Goal: Information Seeking & Learning: Learn about a topic

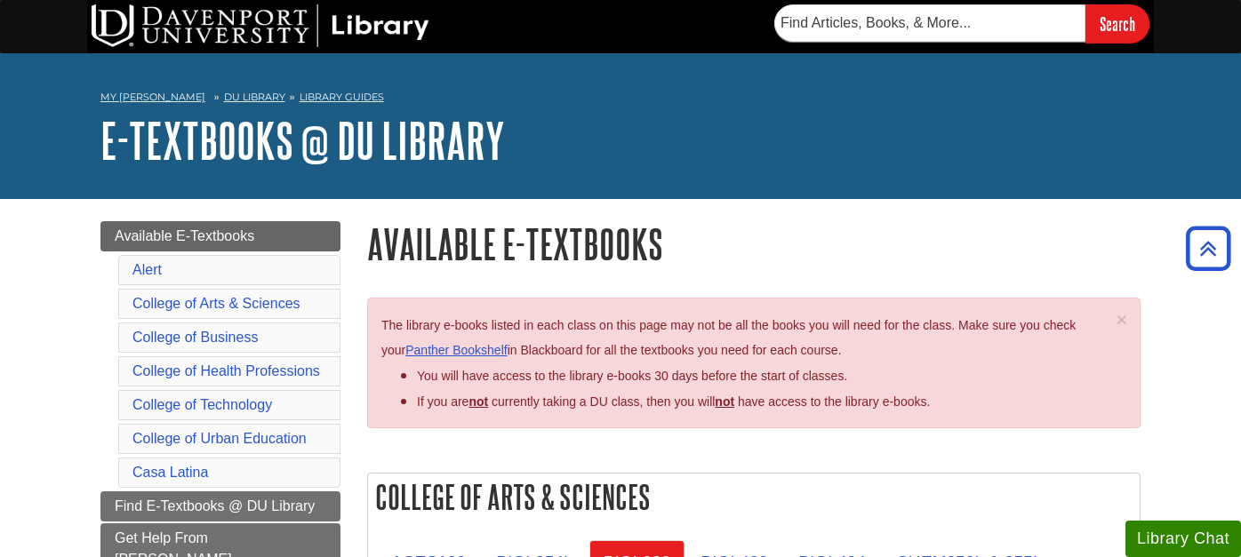
scroll to position [197, 0]
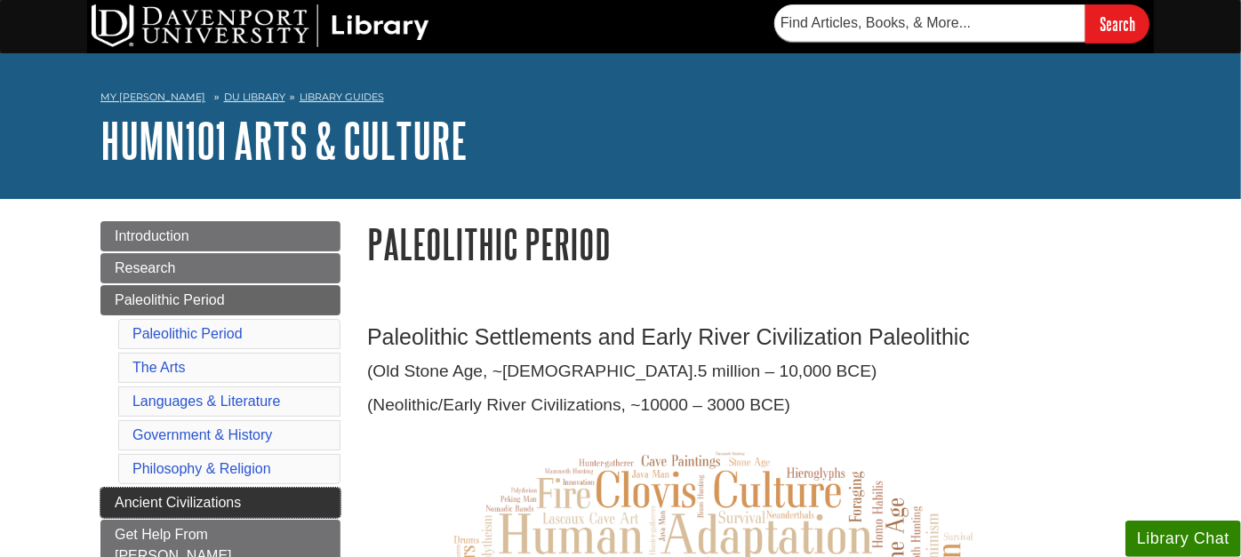
click at [172, 497] on span "Ancient Civilizations" at bounding box center [178, 502] width 126 height 15
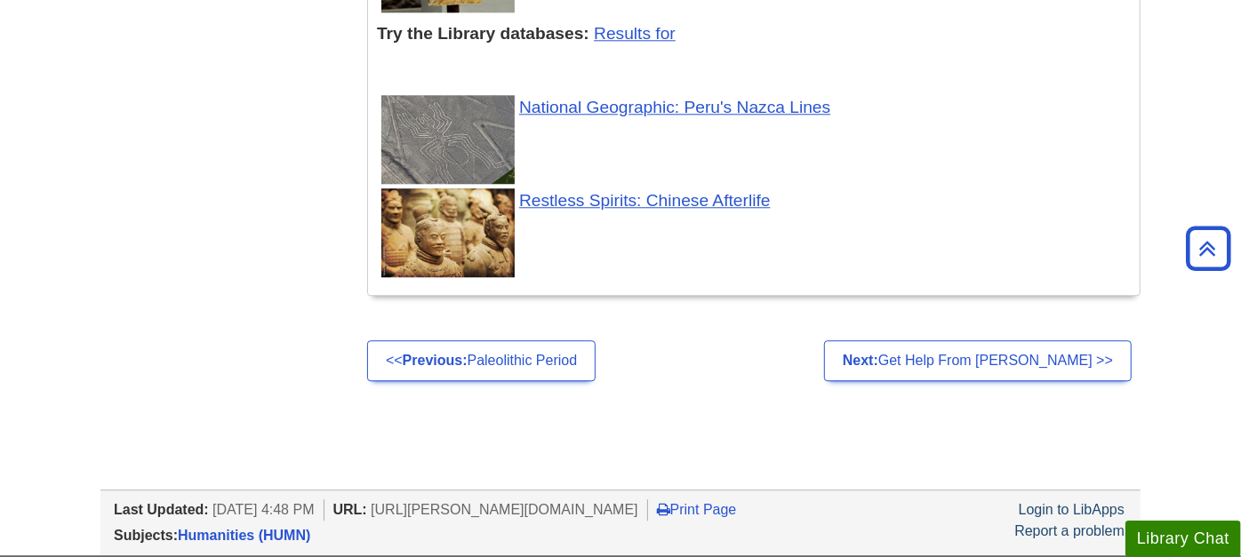
scroll to position [2863, 0]
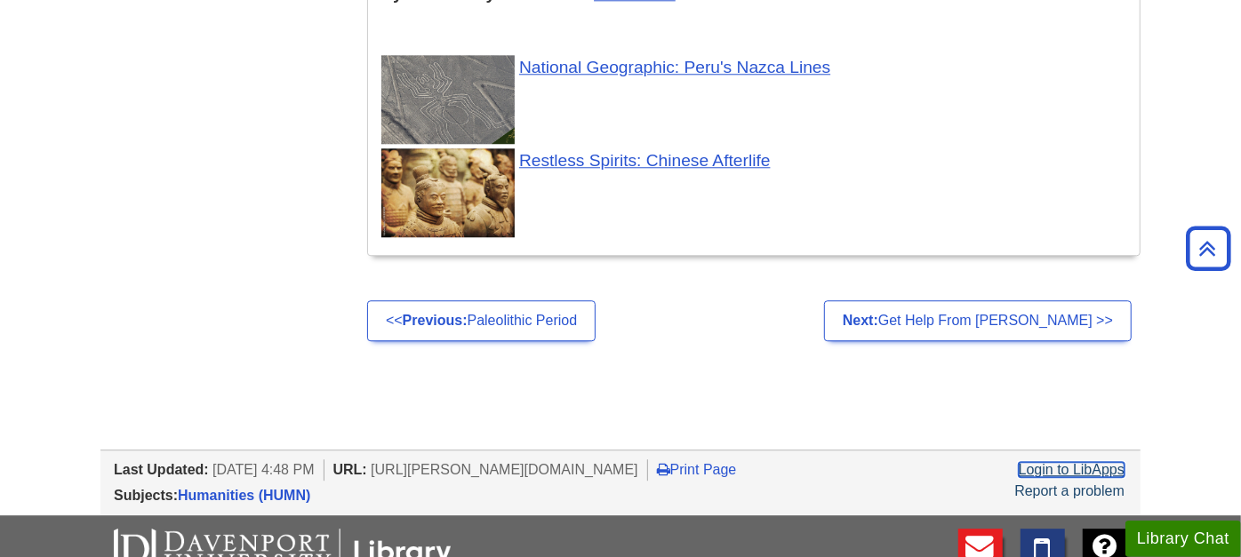
click at [1068, 462] on link "Login to LibApps" at bounding box center [1071, 469] width 106 height 15
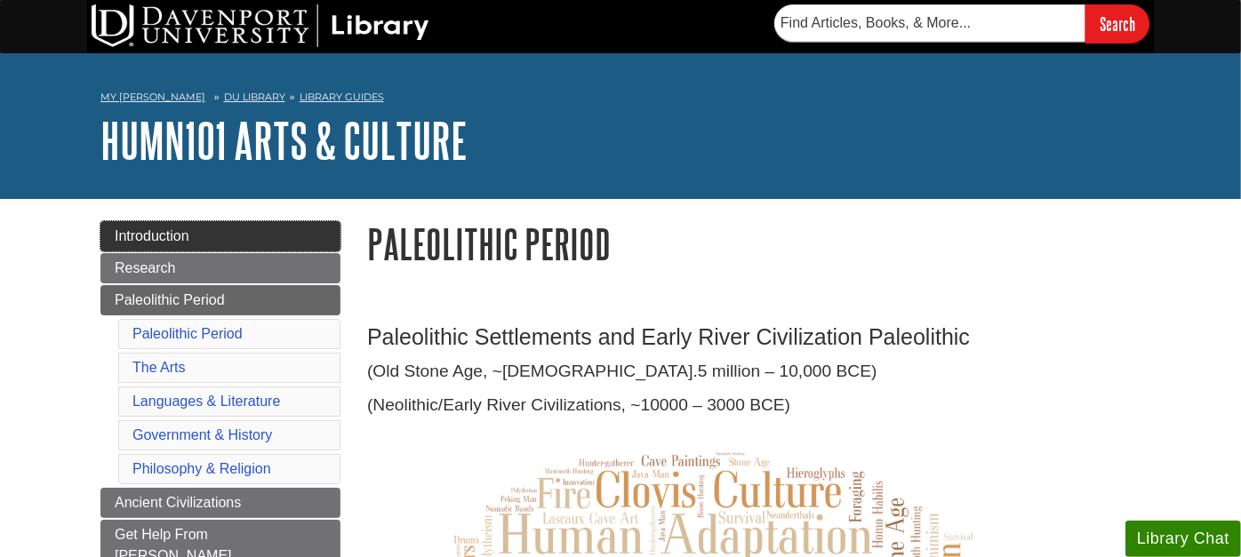
click at [203, 231] on link "Introduction" at bounding box center [220, 236] width 240 height 30
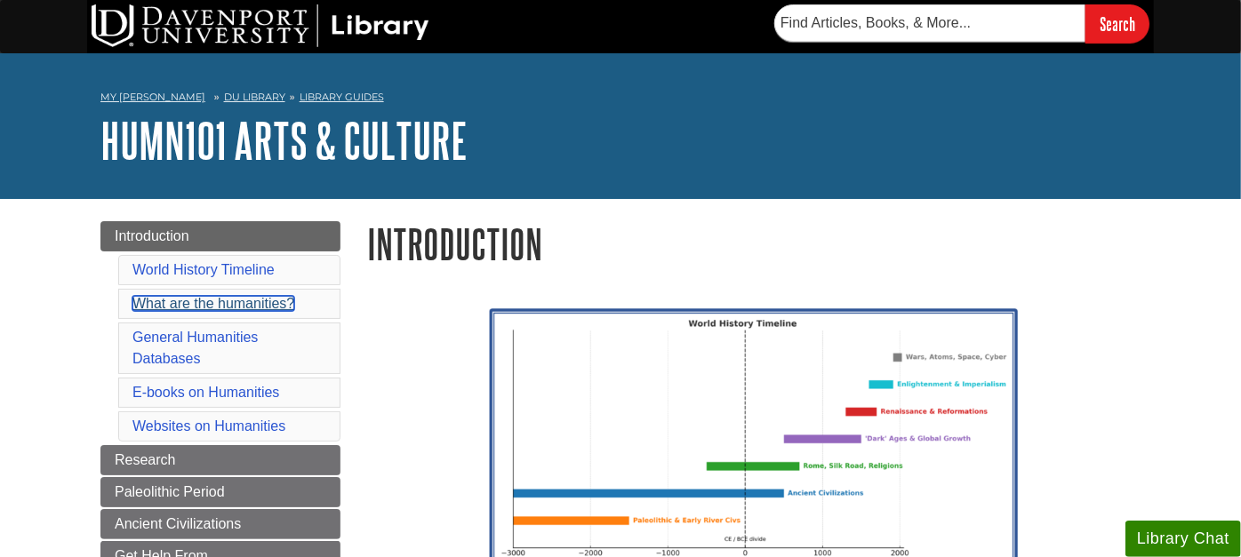
click at [180, 305] on link "What are the humanities?" at bounding box center [213, 303] width 162 height 15
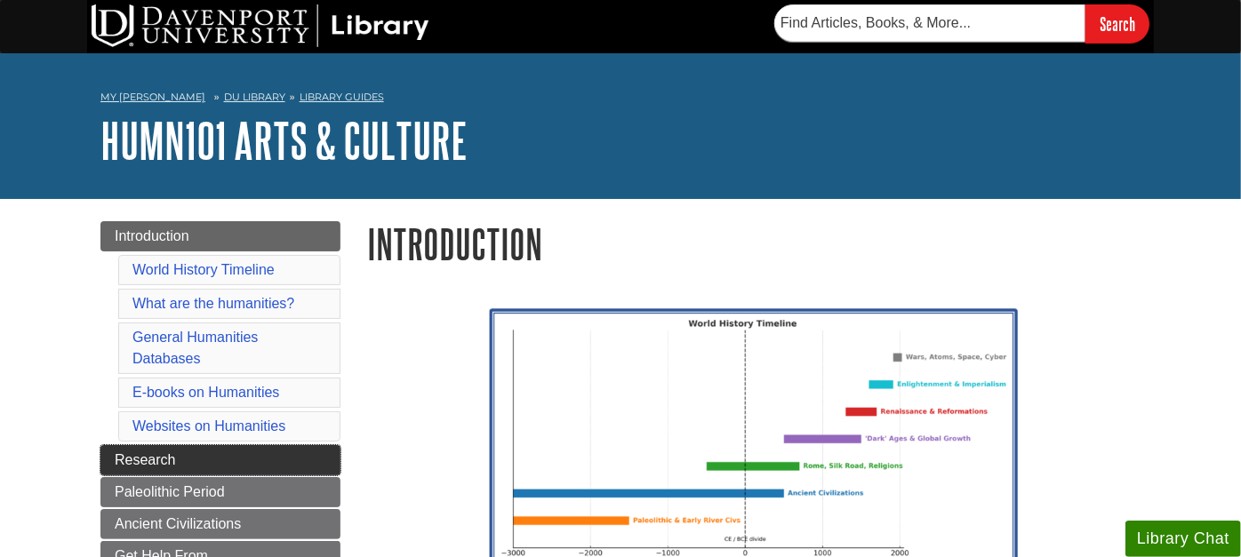
click at [137, 452] on span "Research" at bounding box center [145, 459] width 60 height 15
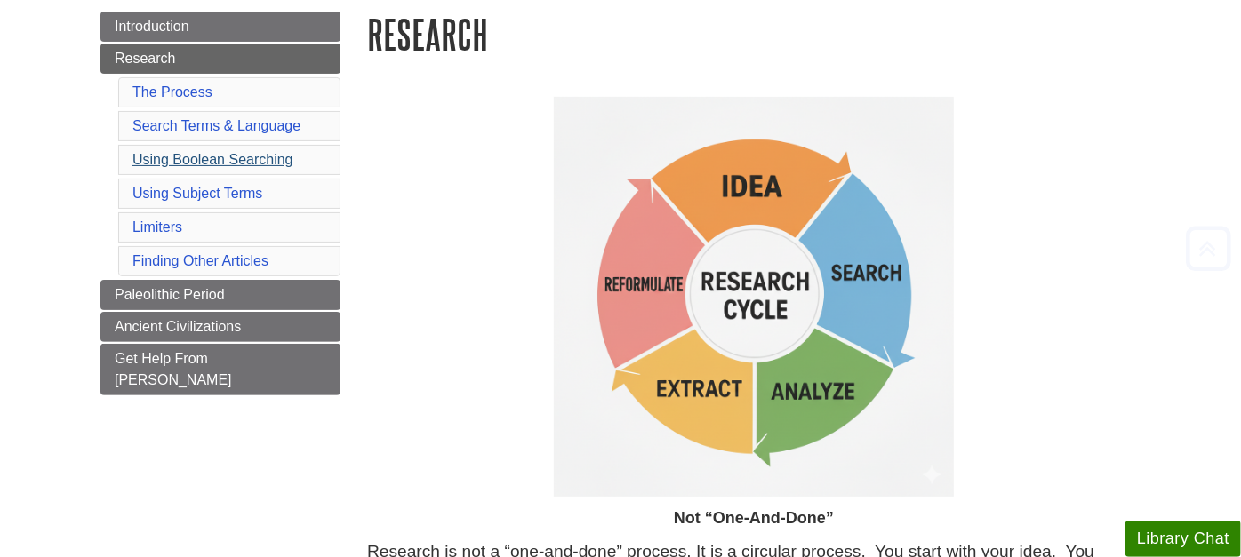
scroll to position [395, 0]
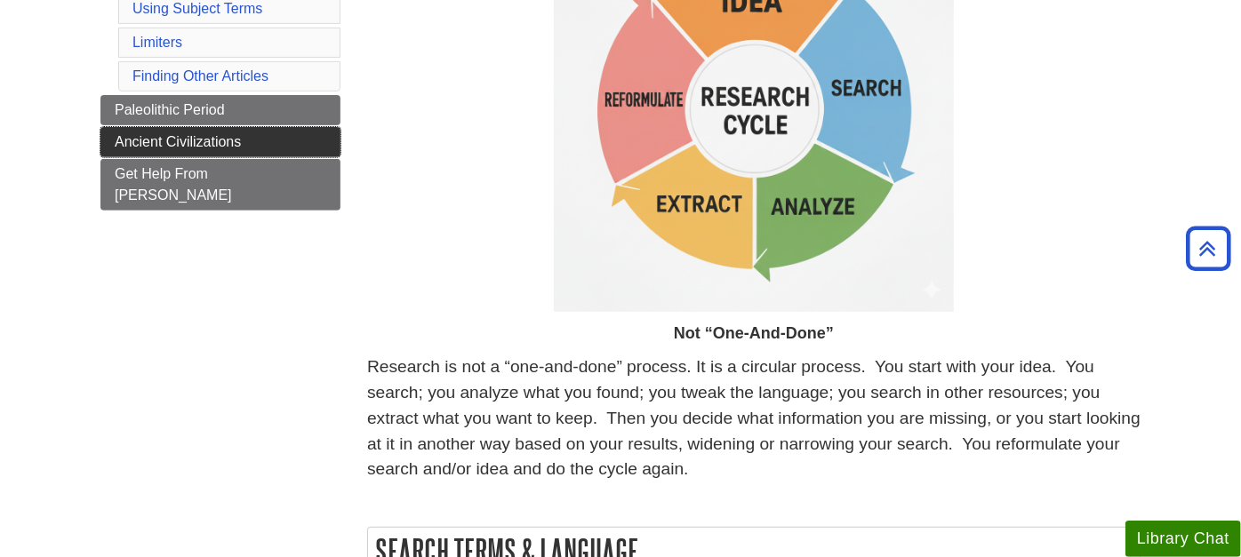
click at [184, 135] on span "Ancient Civilizations" at bounding box center [178, 141] width 126 height 15
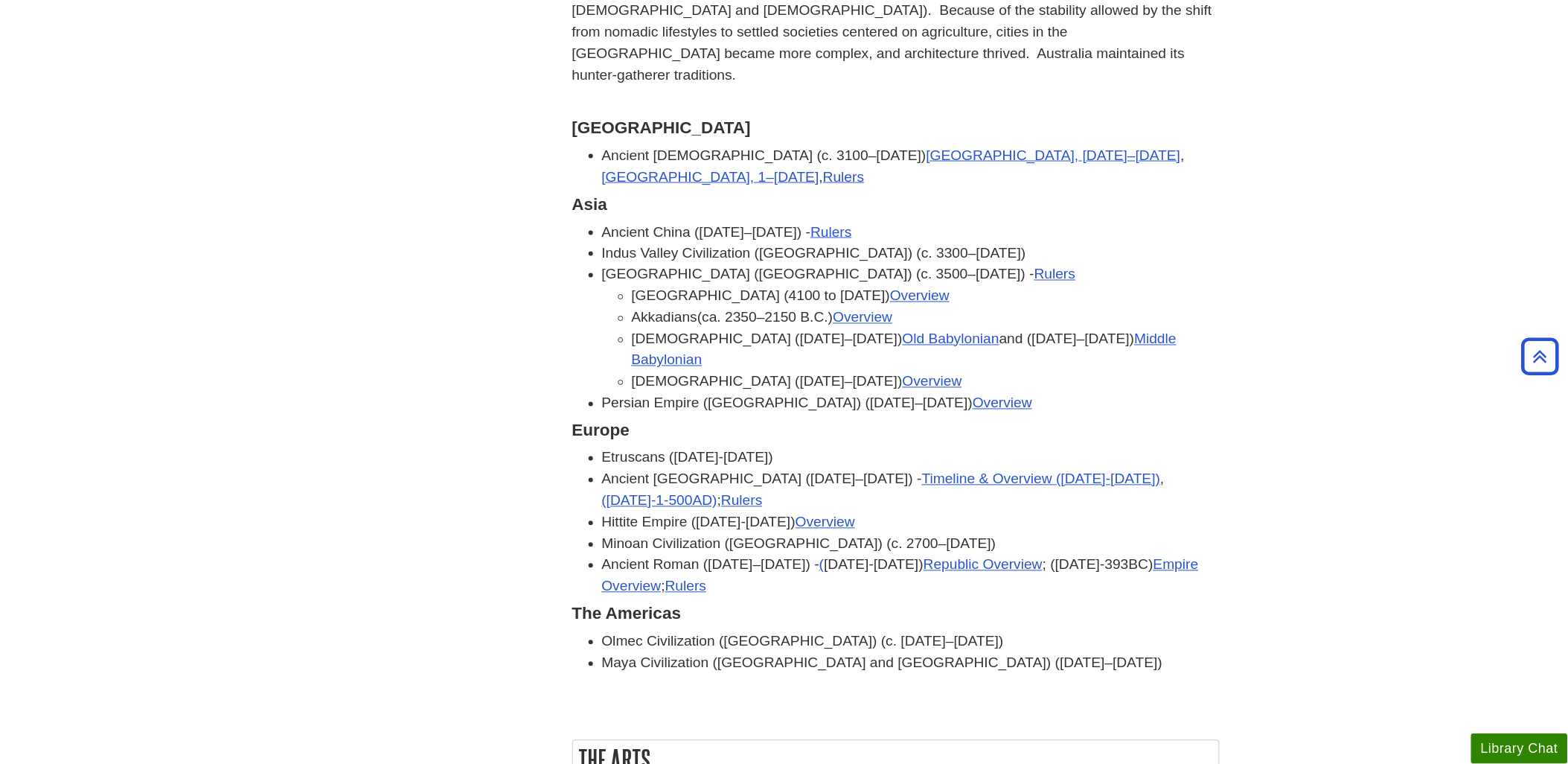
scroll to position [827, 0]
